Goal: Book appointment/travel/reservation

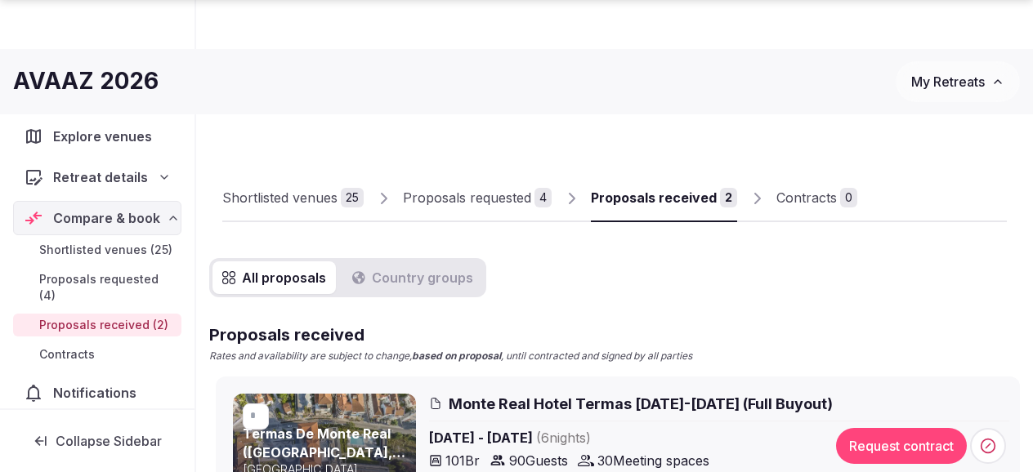
scroll to position [493, 0]
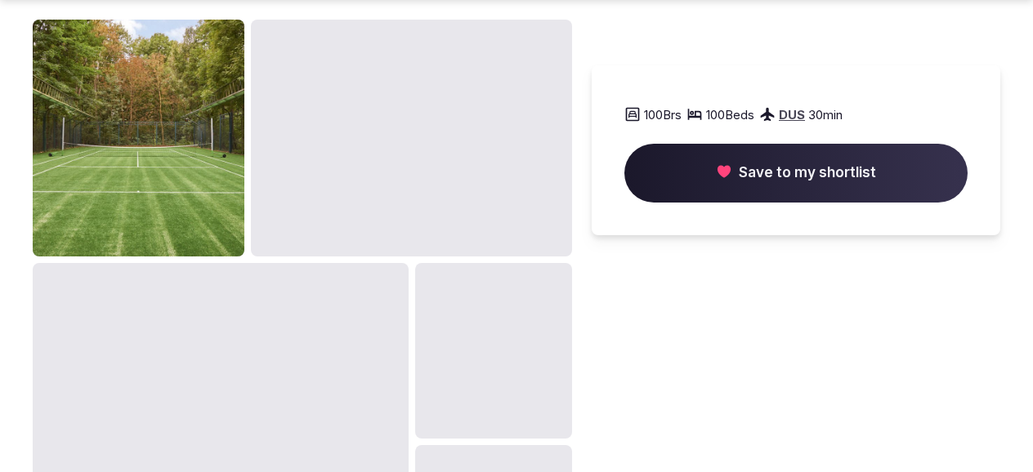
scroll to position [1118, 0]
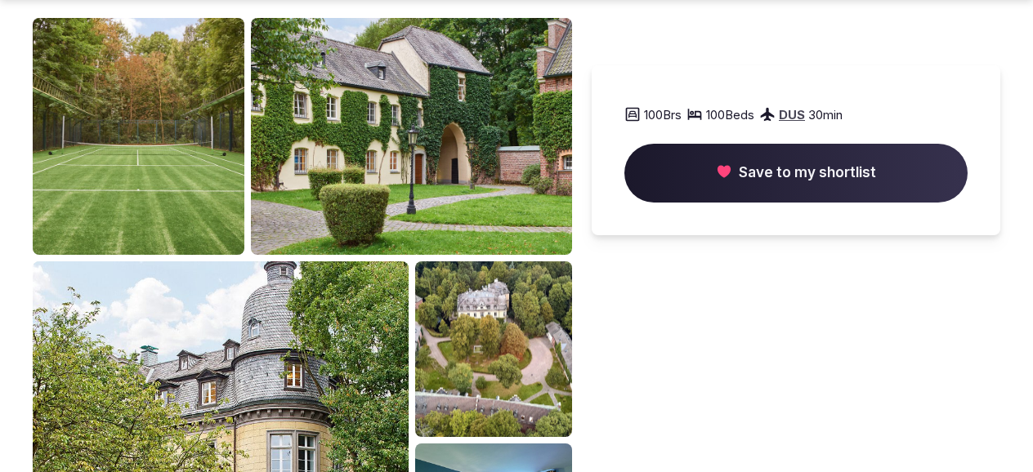
click at [477, 287] on img at bounding box center [493, 349] width 157 height 176
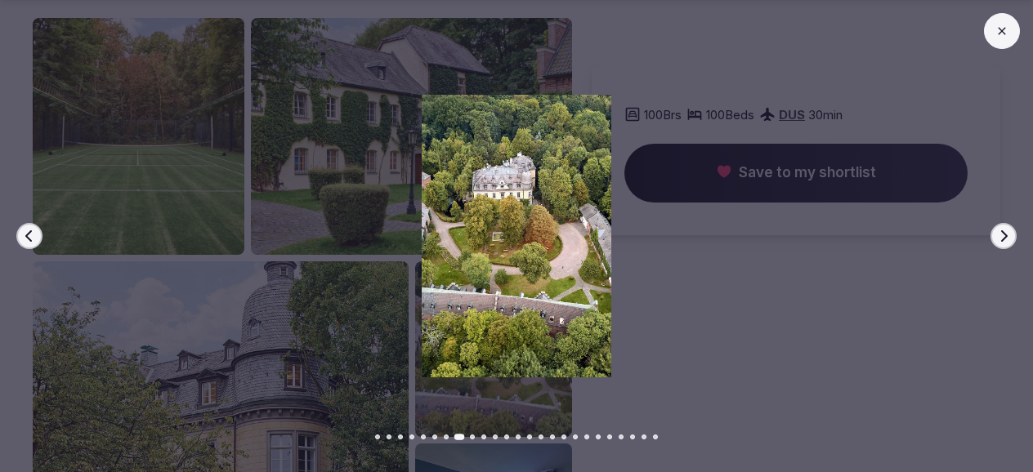
click at [1001, 238] on icon "button" at bounding box center [1003, 236] width 13 height 13
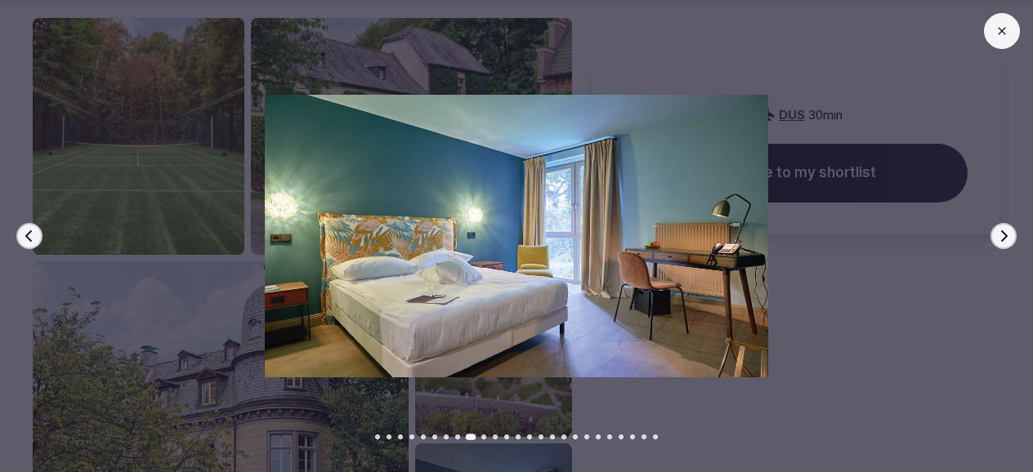
click at [1001, 238] on icon "button" at bounding box center [1003, 236] width 13 height 13
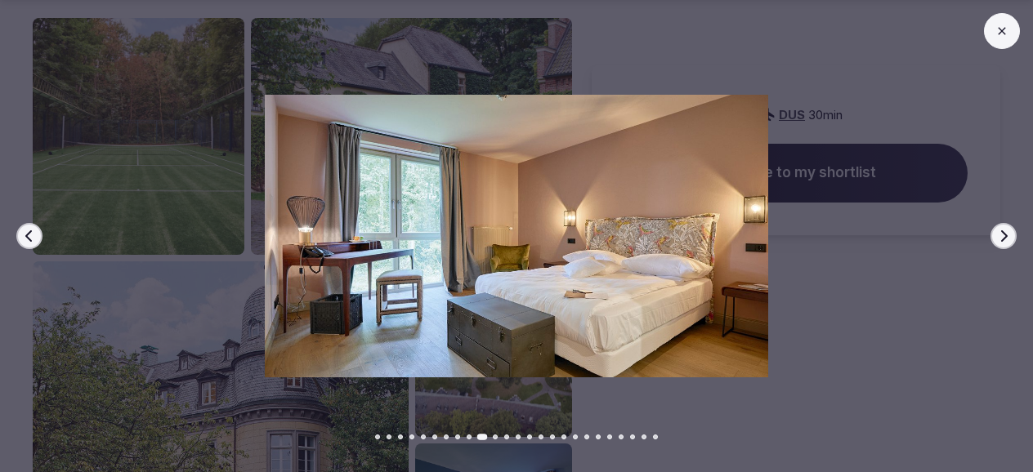
click at [1001, 238] on icon "button" at bounding box center [1003, 236] width 13 height 13
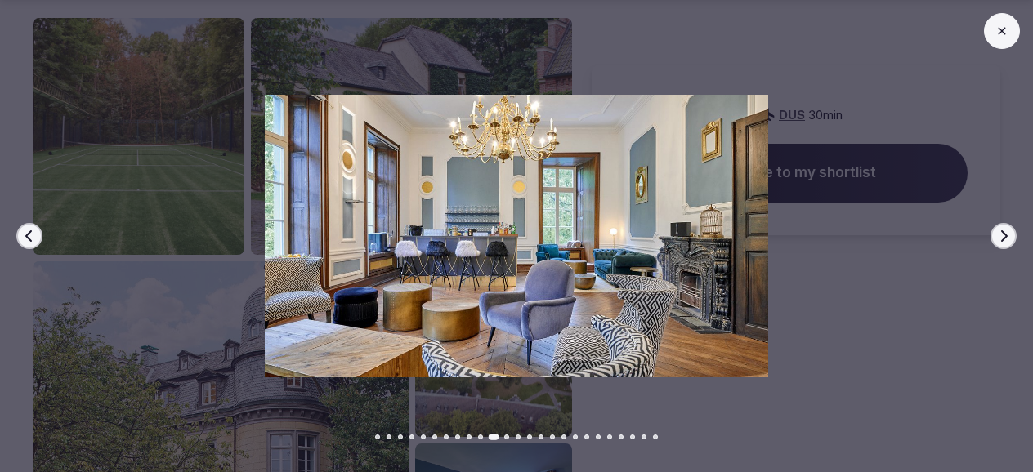
click at [1001, 238] on icon "button" at bounding box center [1003, 236] width 13 height 13
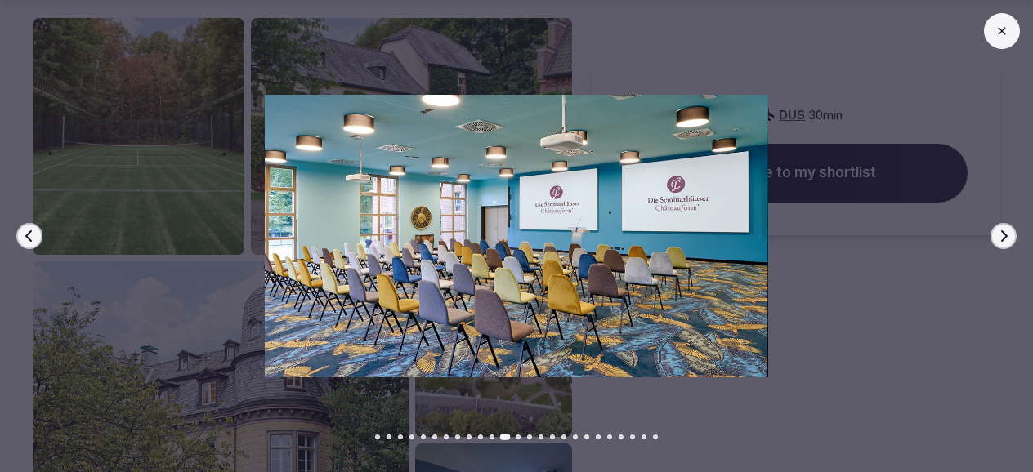
click at [1001, 238] on icon "button" at bounding box center [1003, 236] width 13 height 13
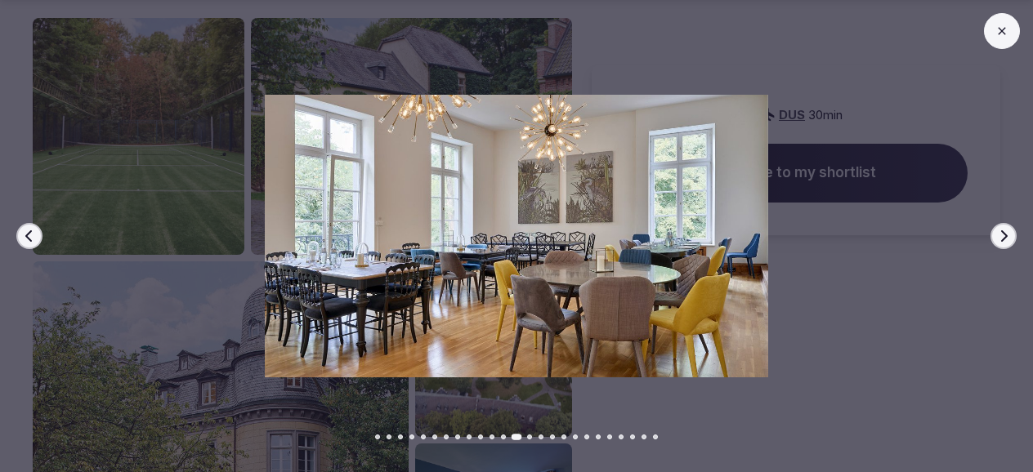
click at [1001, 238] on icon "button" at bounding box center [1003, 236] width 13 height 13
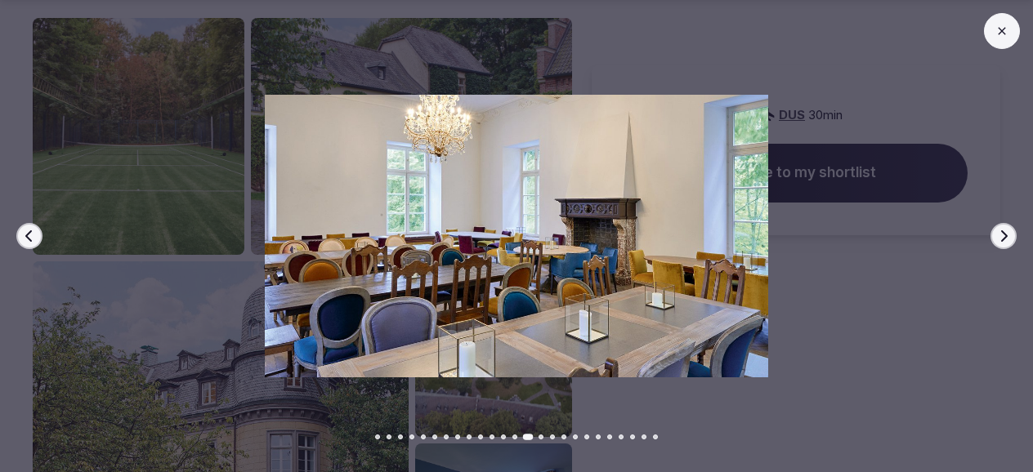
click at [1001, 238] on icon "button" at bounding box center [1003, 236] width 13 height 13
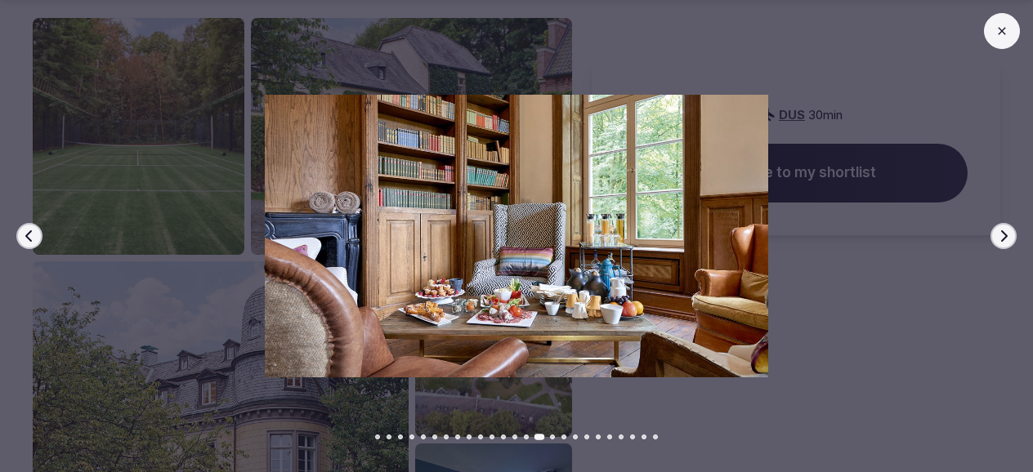
click at [1001, 238] on icon "button" at bounding box center [1003, 236] width 13 height 13
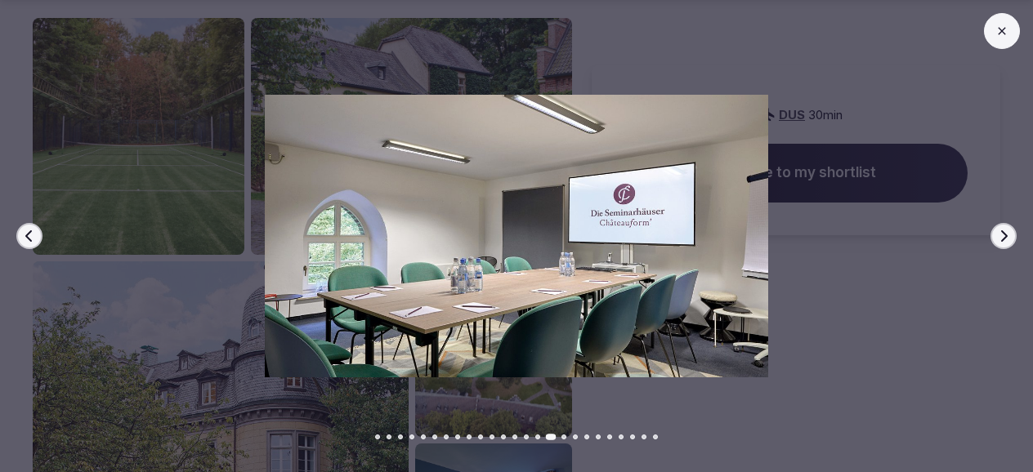
click at [1000, 36] on icon at bounding box center [1001, 31] width 13 height 13
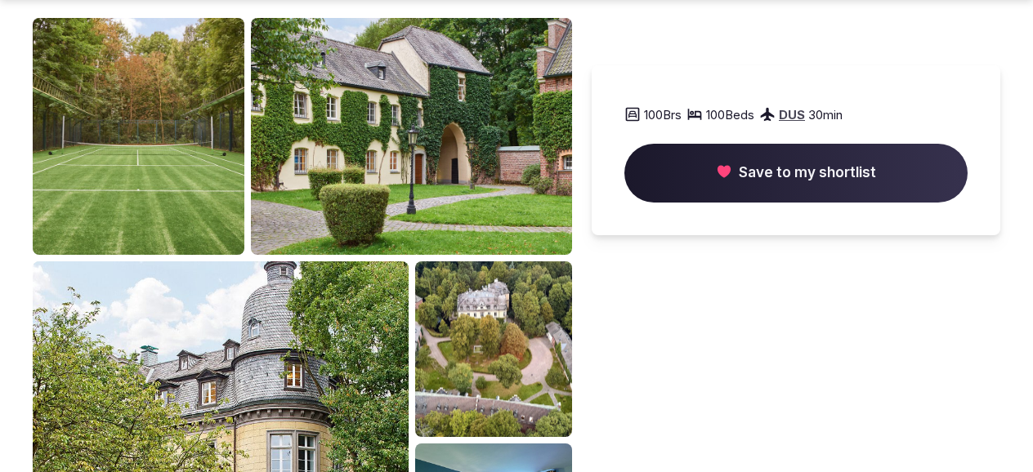
scroll to position [1122, 0]
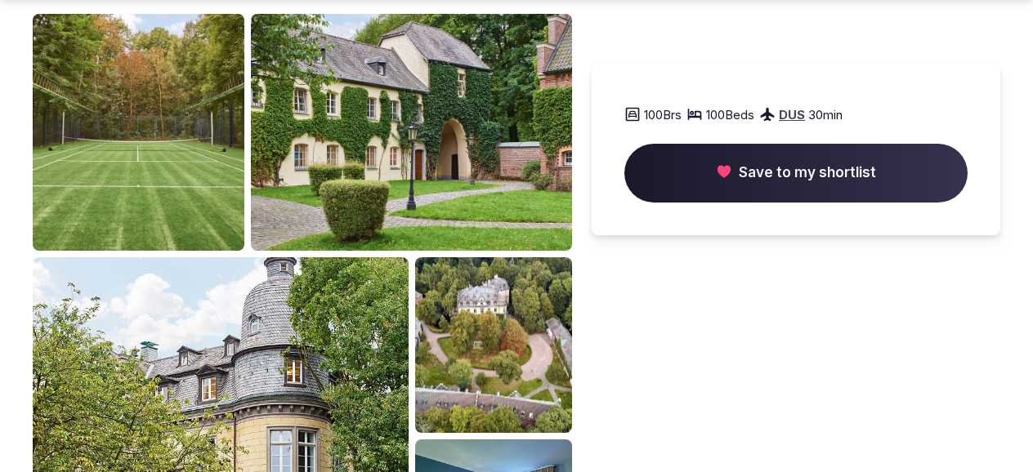
click at [510, 340] on img at bounding box center [493, 345] width 157 height 176
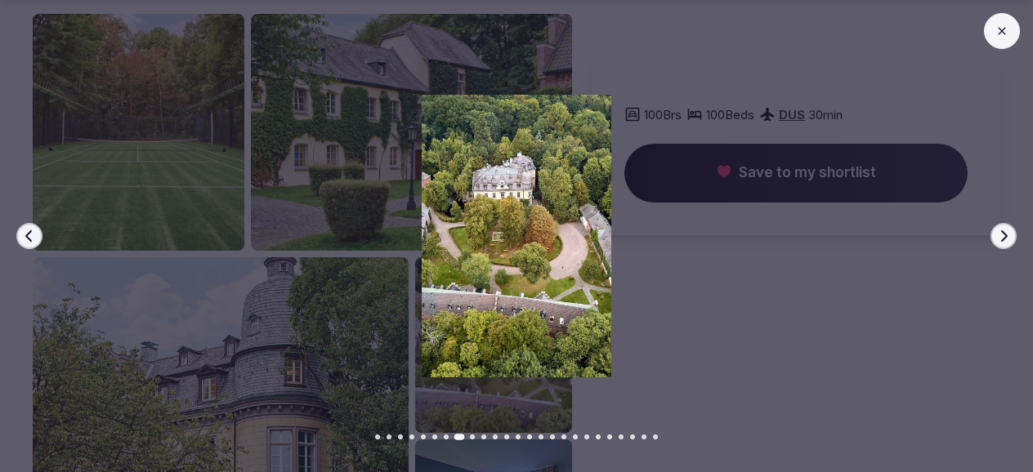
click at [1007, 32] on icon at bounding box center [1001, 31] width 13 height 13
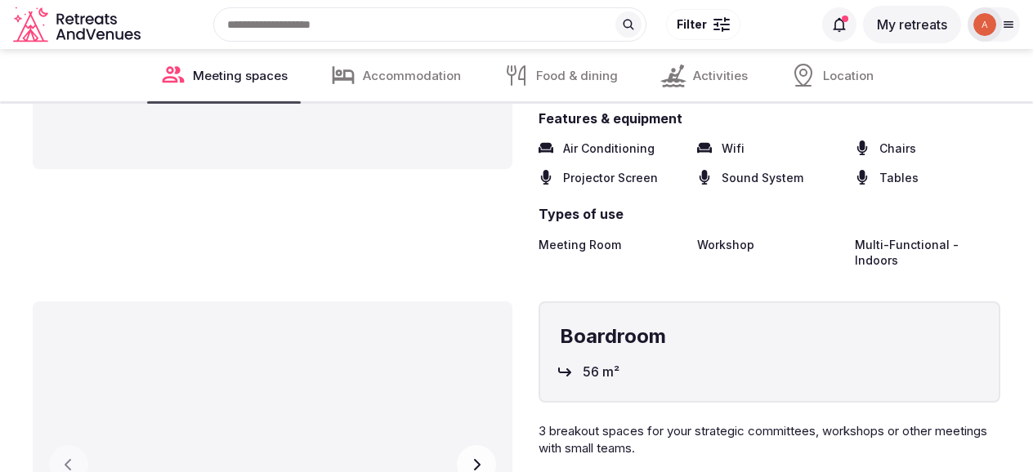
scroll to position [2470, 0]
